Goal: Task Accomplishment & Management: Manage account settings

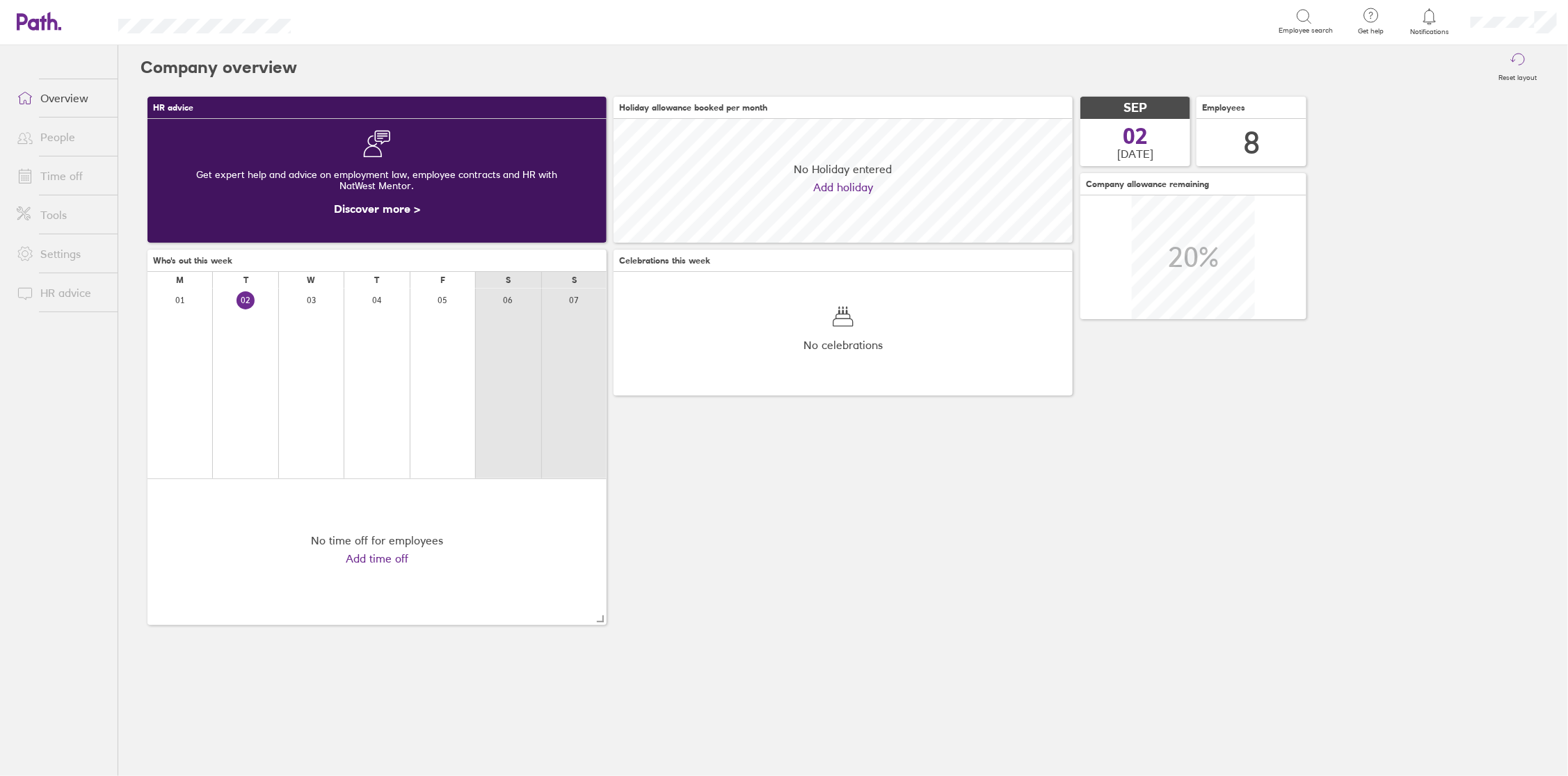
scroll to position [123, 458]
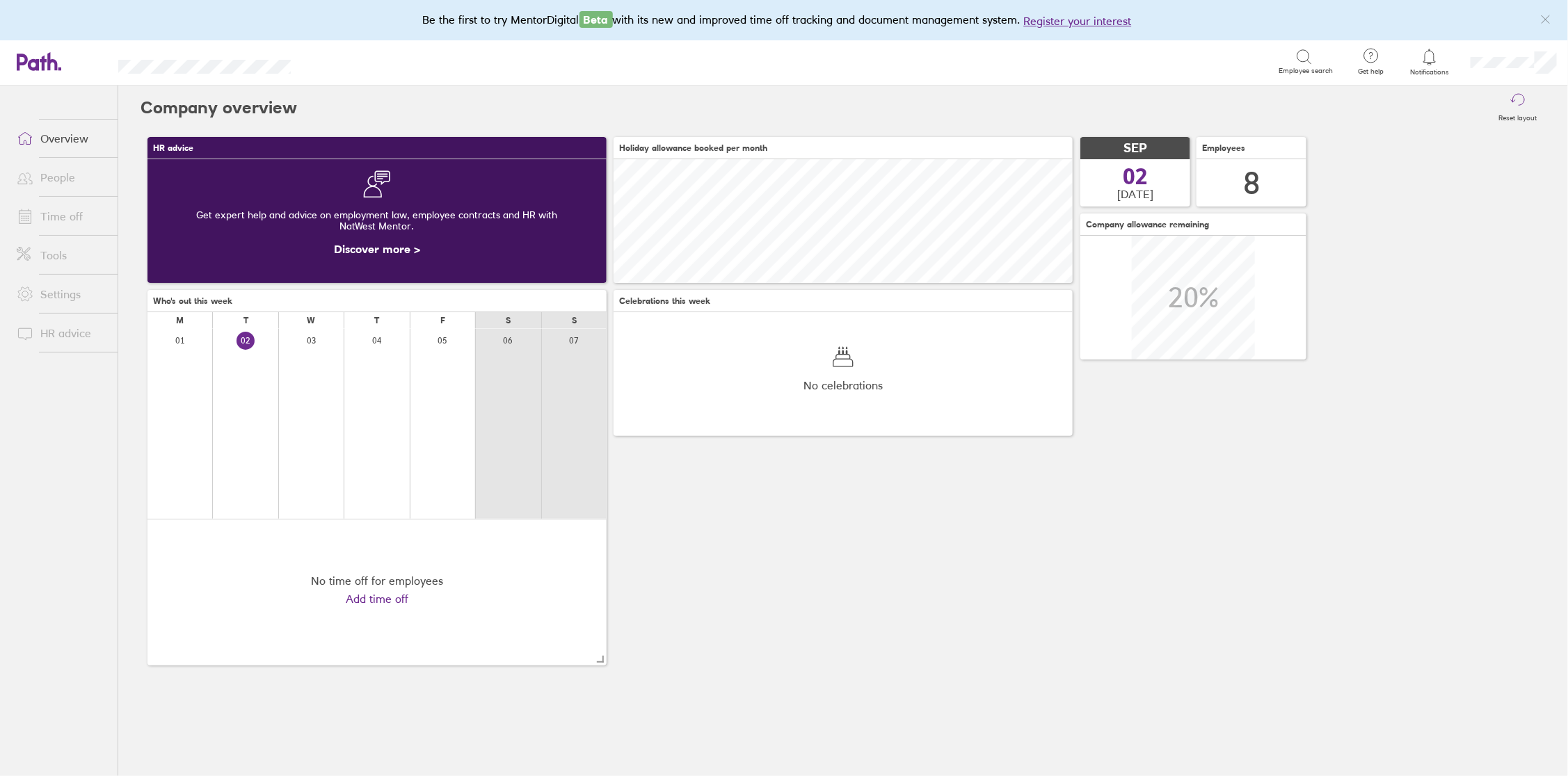
click at [1432, 61] on icon at bounding box center [1429, 57] width 17 height 17
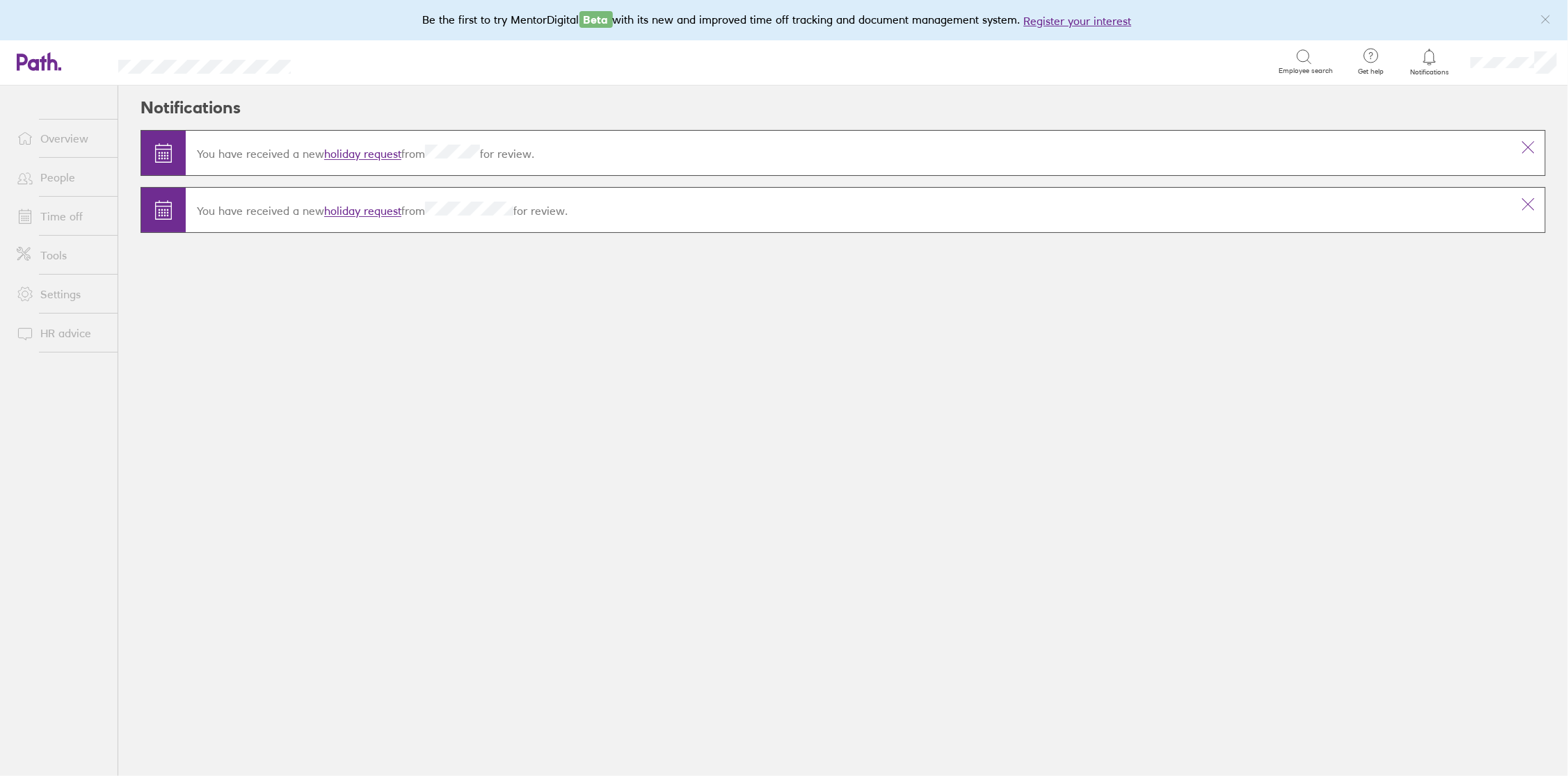
click at [383, 156] on link "holiday request" at bounding box center [363, 154] width 77 height 14
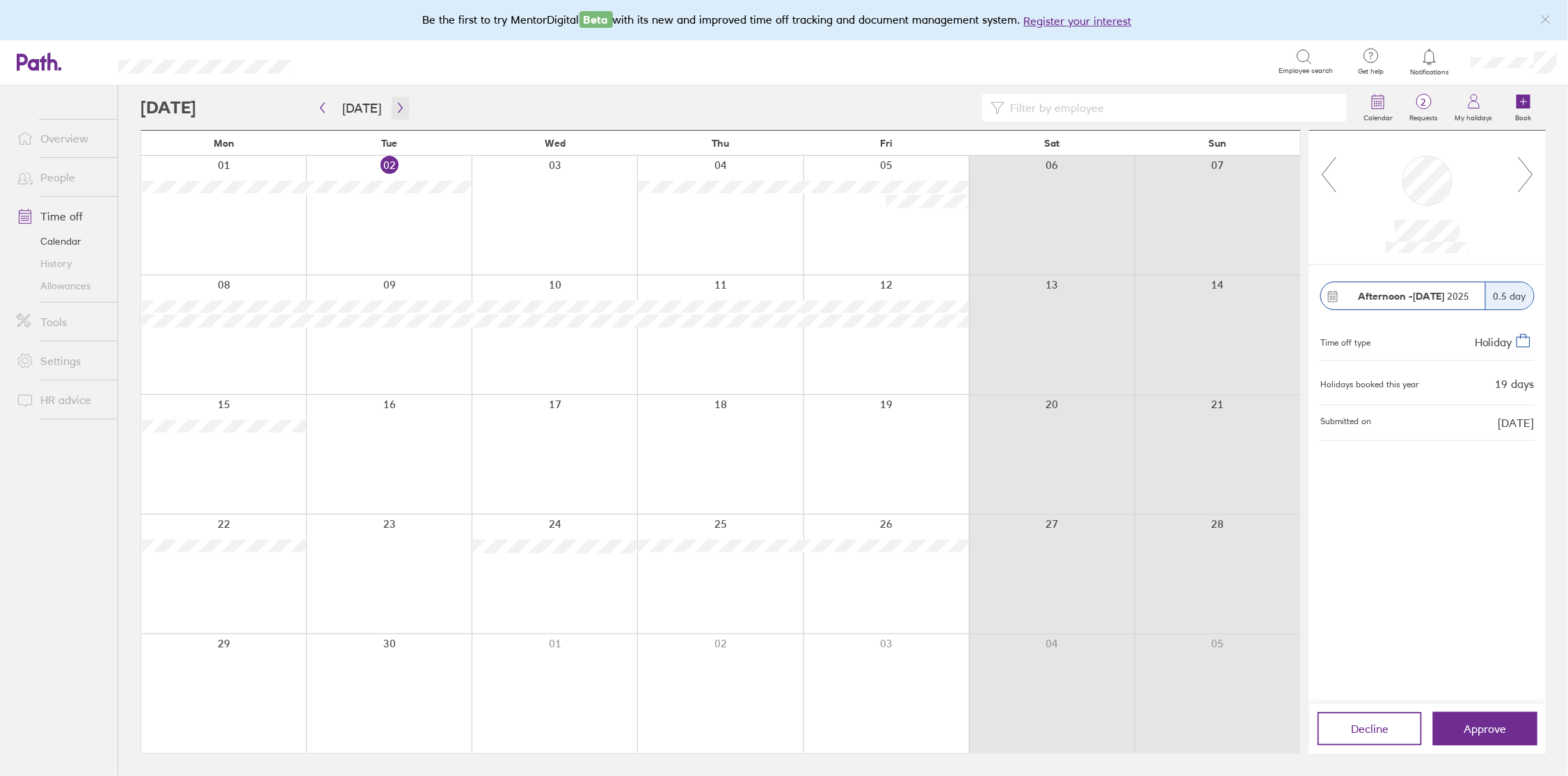
click at [398, 109] on icon "button" at bounding box center [400, 108] width 10 height 11
click at [1485, 722] on span "Approve" at bounding box center [1485, 729] width 43 height 12
click at [1488, 733] on span "Approve" at bounding box center [1485, 729] width 43 height 12
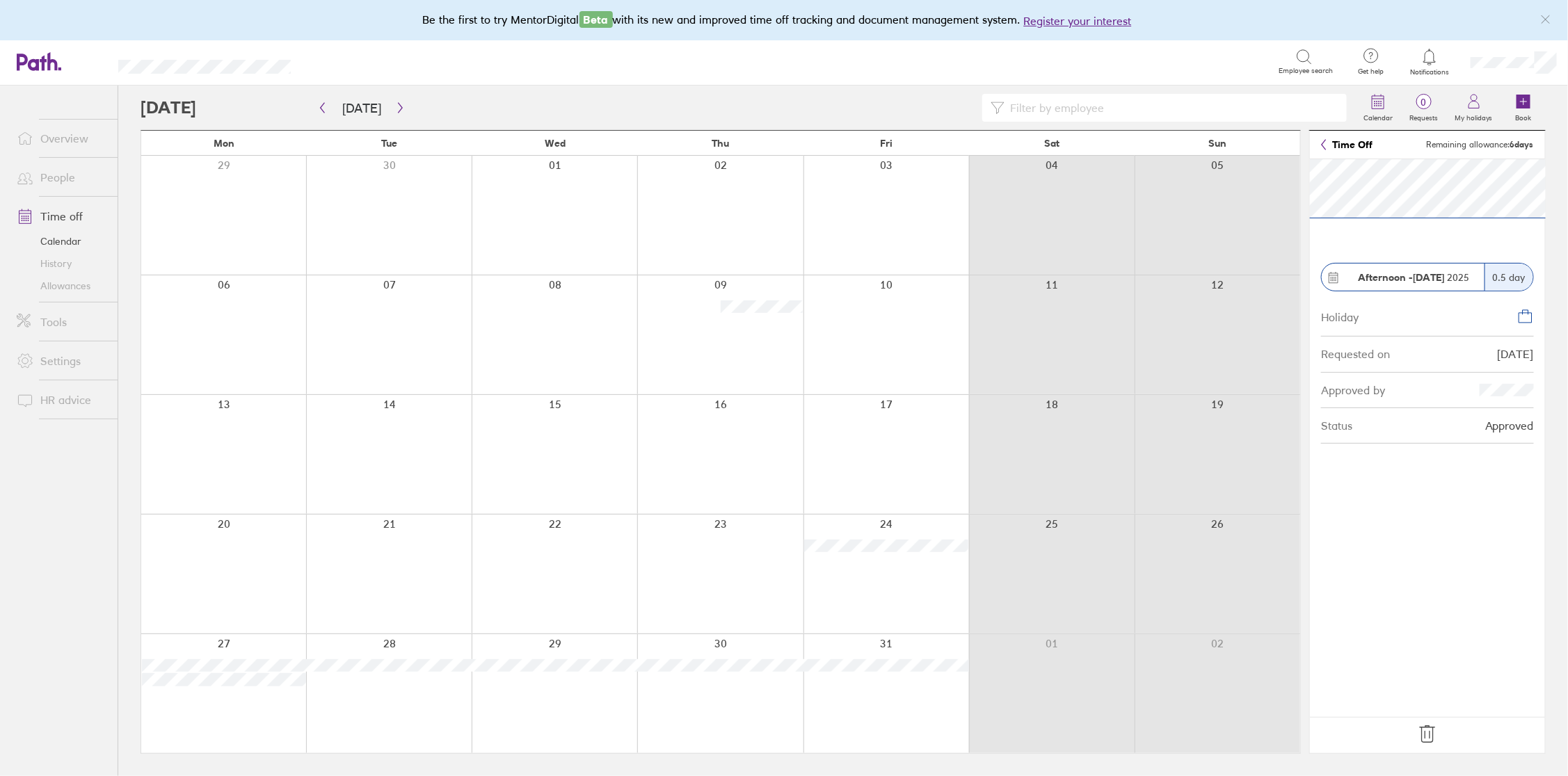
click at [58, 175] on link "People" at bounding box center [61, 178] width 112 height 28
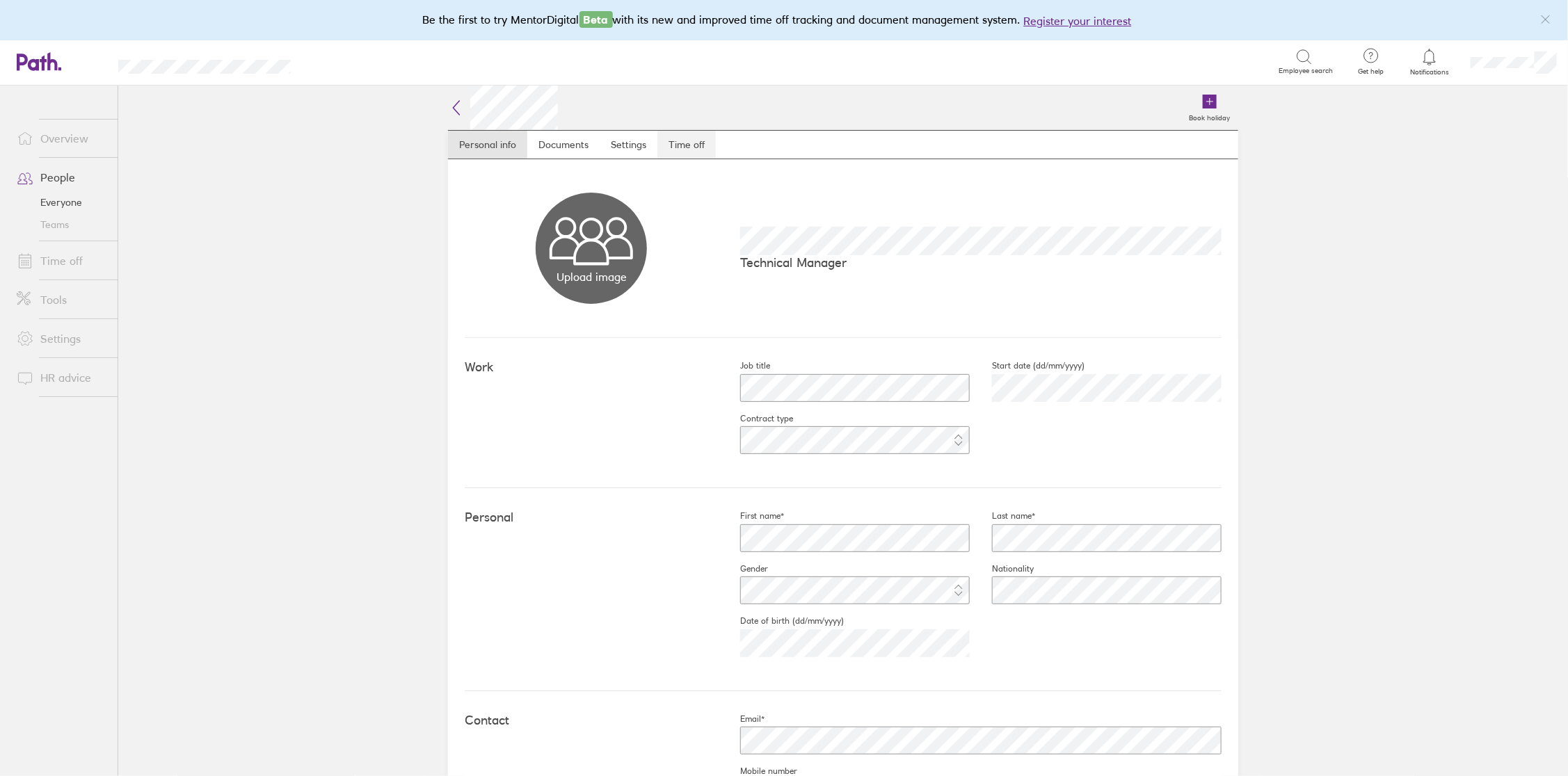
click at [682, 144] on link "Time off" at bounding box center [686, 144] width 58 height 28
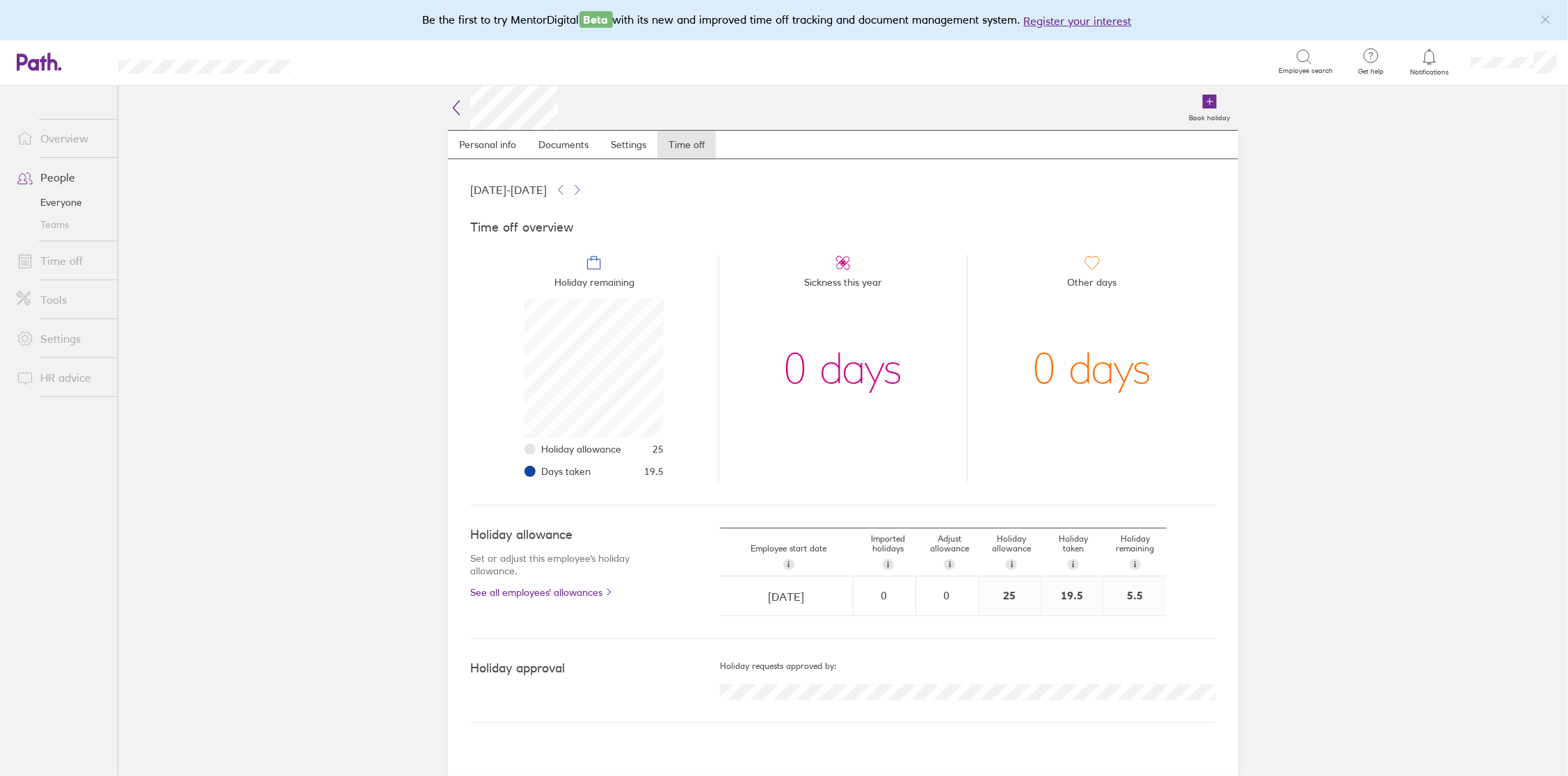
scroll to position [138, 138]
click at [63, 175] on link "People" at bounding box center [61, 178] width 112 height 28
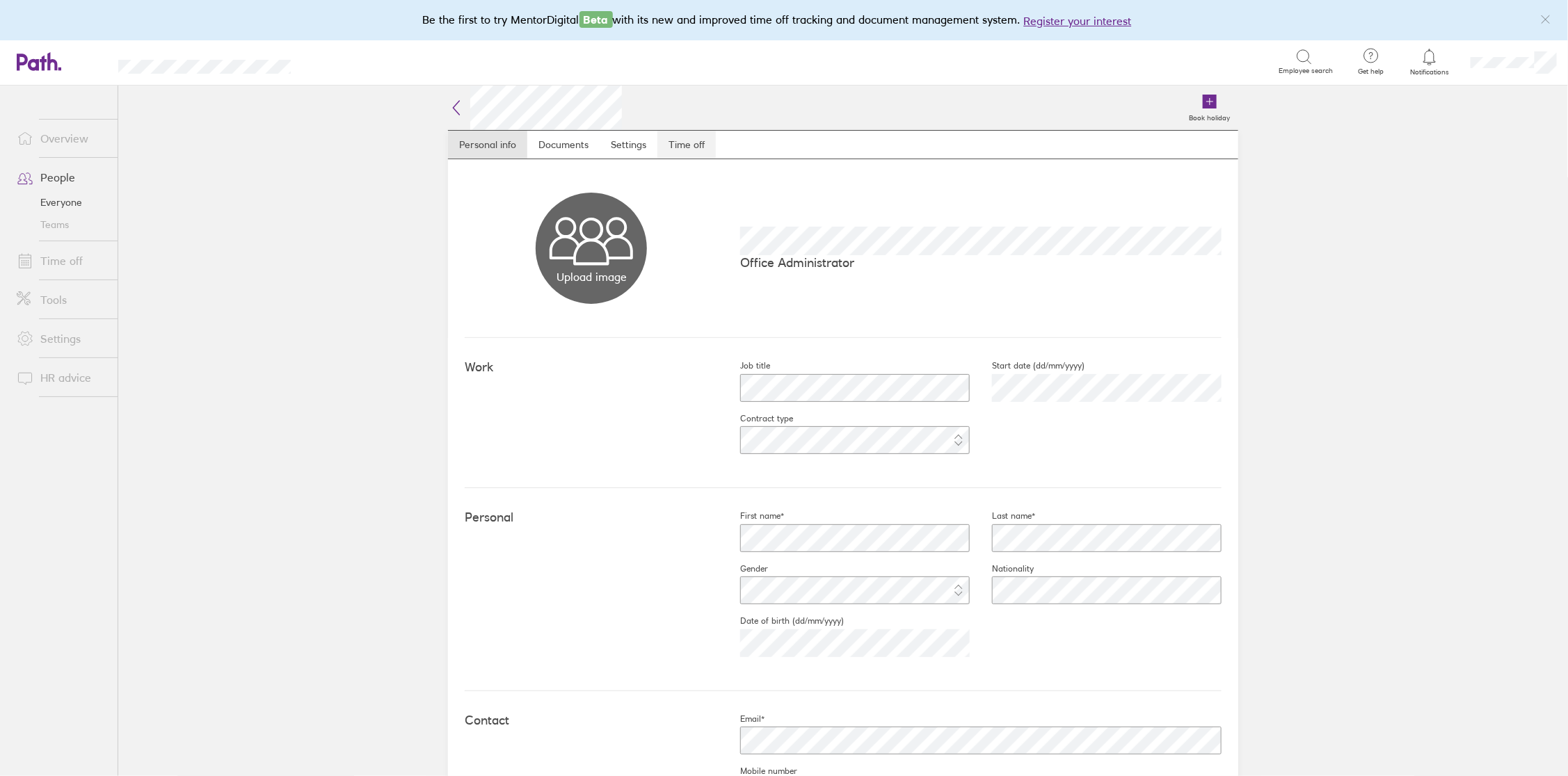
click at [677, 147] on link "Time off" at bounding box center [686, 144] width 58 height 28
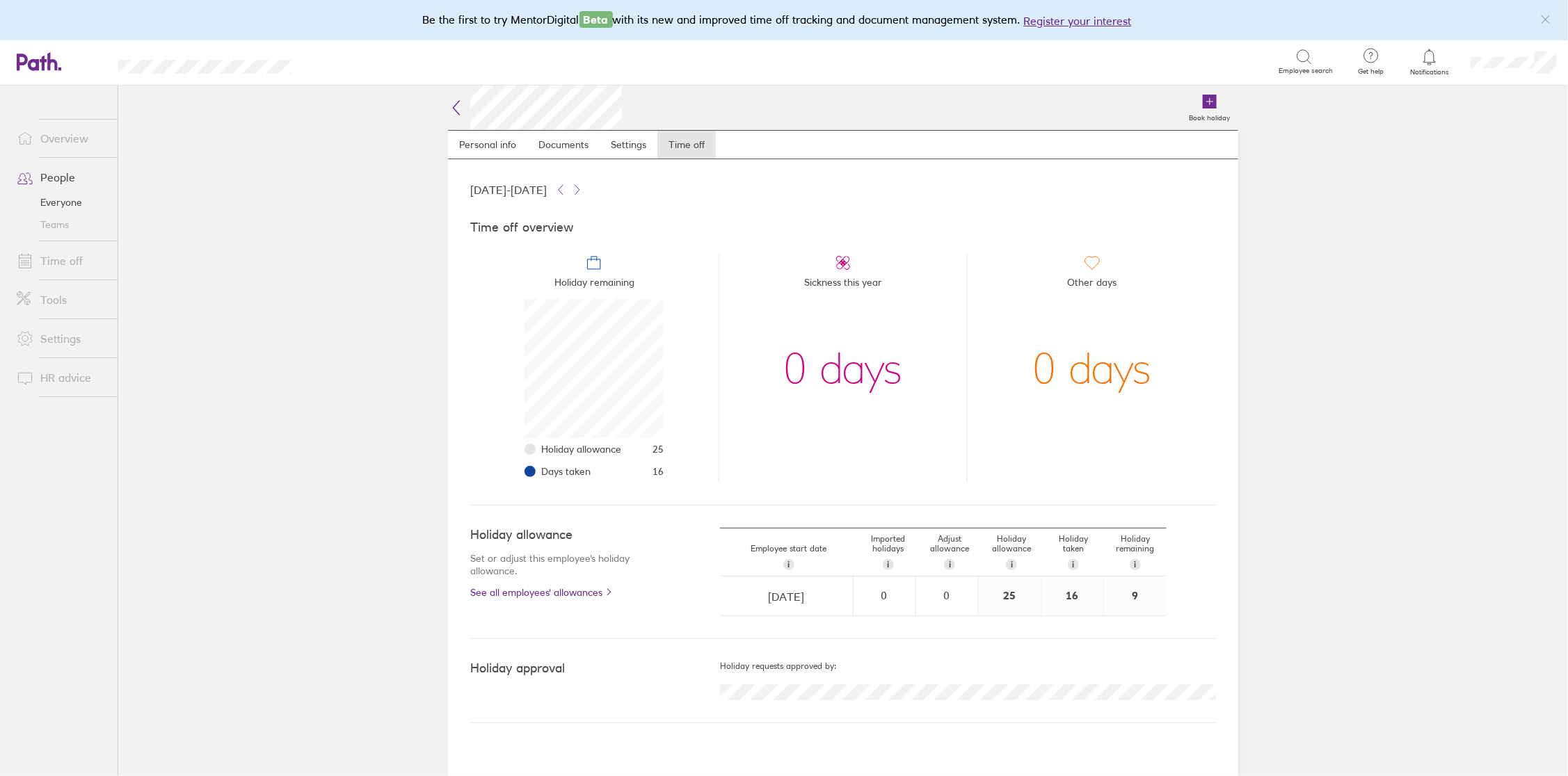
scroll to position [138, 138]
